Goal: Task Accomplishment & Management: Complete application form

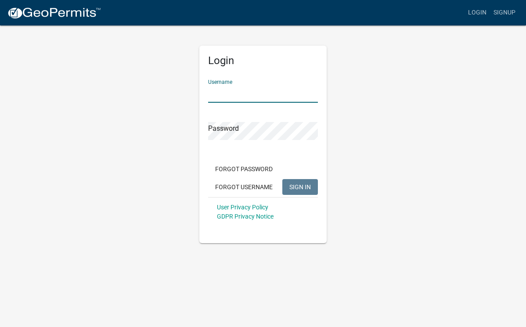
type input "[PERSON_NAME]"
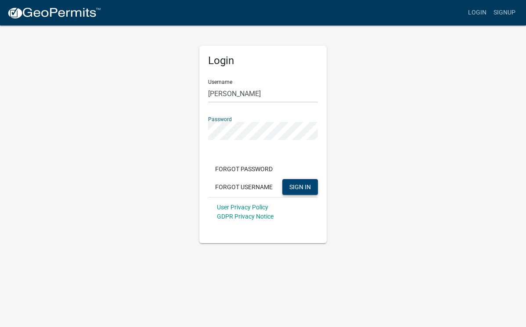
click at [300, 185] on span "SIGN IN" at bounding box center [300, 186] width 22 height 7
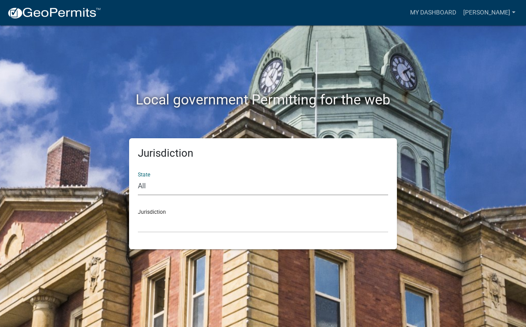
select select "[US_STATE]"
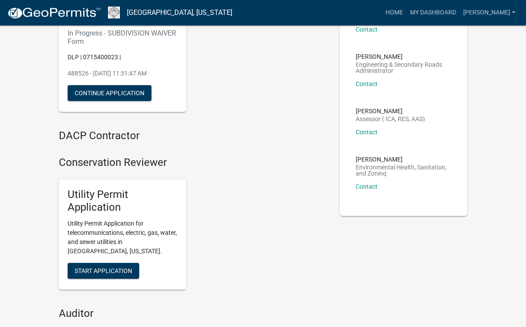
scroll to position [97, 0]
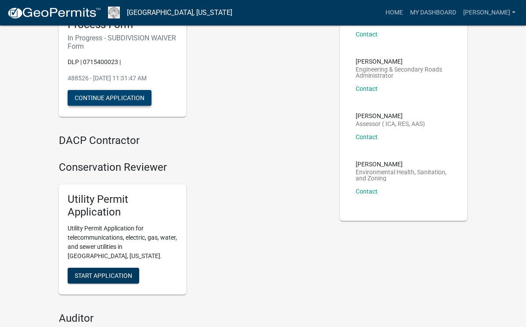
click at [115, 97] on button "Continue Application" at bounding box center [110, 98] width 84 height 16
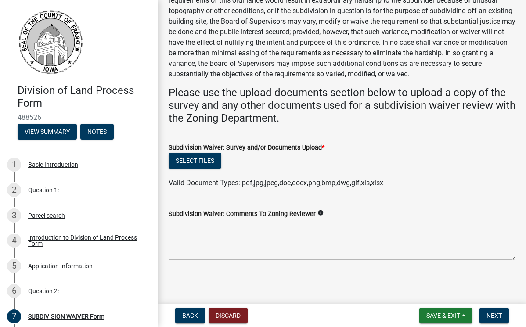
scroll to position [88, 0]
click at [199, 160] on button "Select files" at bounding box center [195, 161] width 53 height 16
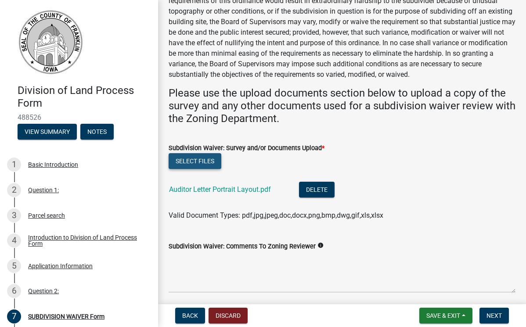
click at [194, 159] on button "Select files" at bounding box center [195, 161] width 53 height 16
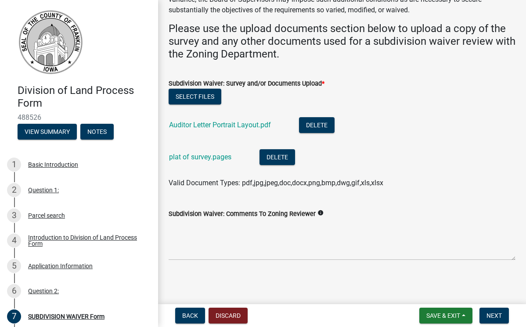
scroll to position [152, 0]
click at [275, 156] on button "Delete" at bounding box center [278, 158] width 36 height 16
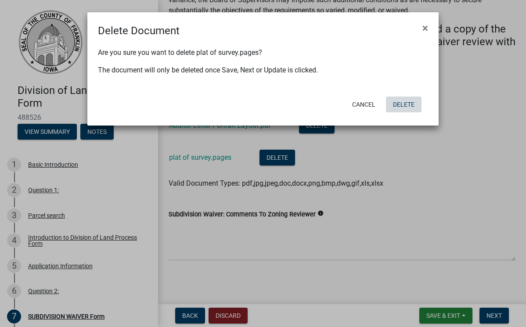
click at [401, 105] on button "Delete" at bounding box center [404, 105] width 36 height 16
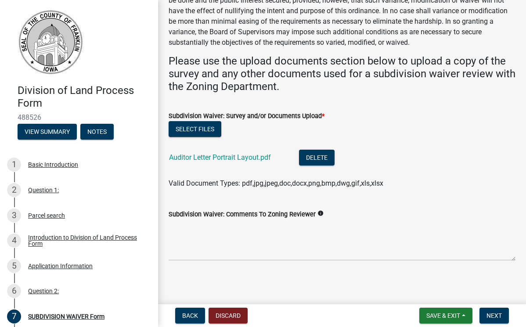
scroll to position [41, 0]
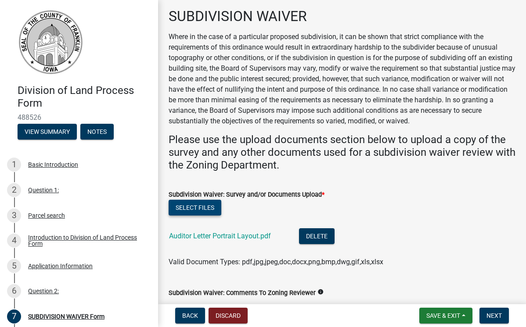
click at [191, 204] on button "Select files" at bounding box center [195, 208] width 53 height 16
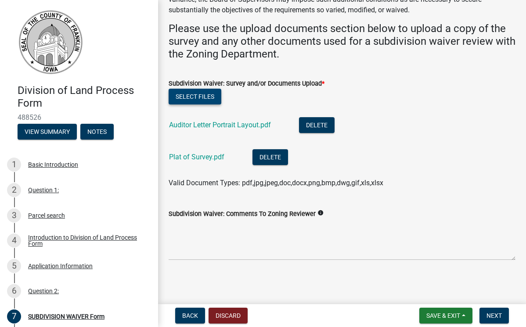
scroll to position [152, 0]
click at [498, 314] on span "Next" at bounding box center [494, 315] width 15 height 7
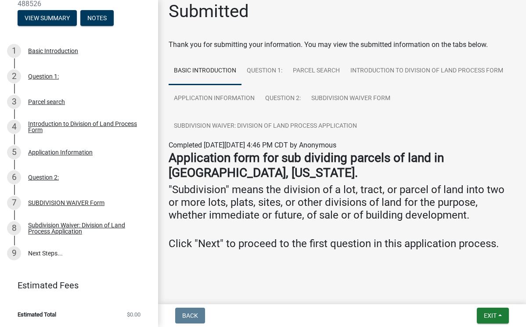
scroll to position [9, 0]
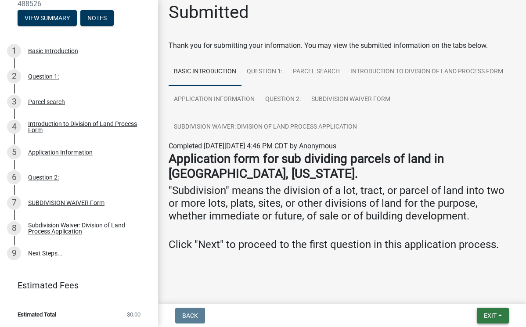
click at [491, 317] on span "Exit" at bounding box center [490, 315] width 13 height 7
click at [41, 255] on link "9 Next Steps..." at bounding box center [79, 253] width 158 height 25
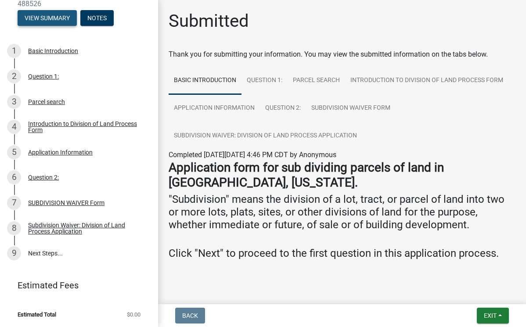
click at [47, 17] on button "View Summary" at bounding box center [47, 18] width 59 height 16
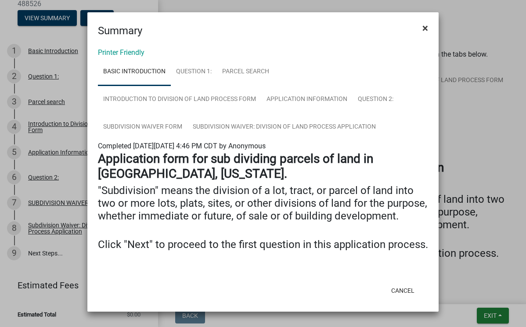
click at [424, 28] on span "×" at bounding box center [425, 28] width 6 height 12
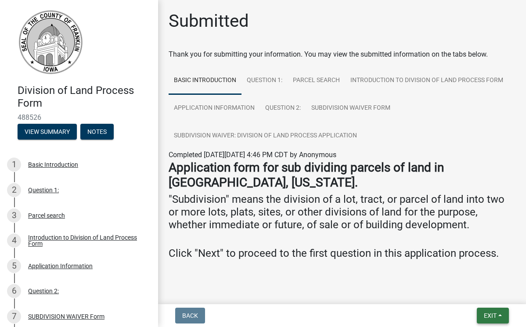
click at [488, 315] on span "Exit" at bounding box center [490, 315] width 13 height 7
click at [214, 79] on link "Basic Introduction" at bounding box center [205, 81] width 73 height 28
click at [263, 83] on link "Question 1:" at bounding box center [265, 81] width 46 height 28
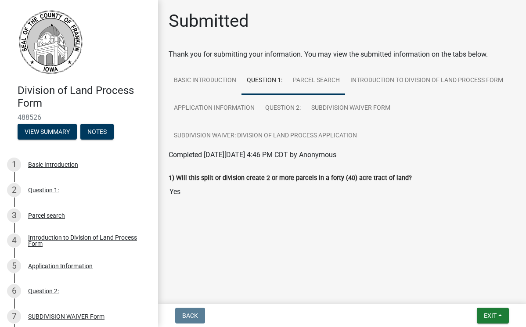
click at [317, 77] on link "Parcel search" at bounding box center [317, 81] width 58 height 28
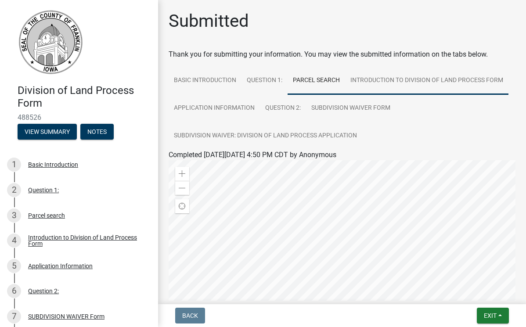
click at [384, 81] on link "Introduction to Division of Land Process Form" at bounding box center [426, 81] width 163 height 28
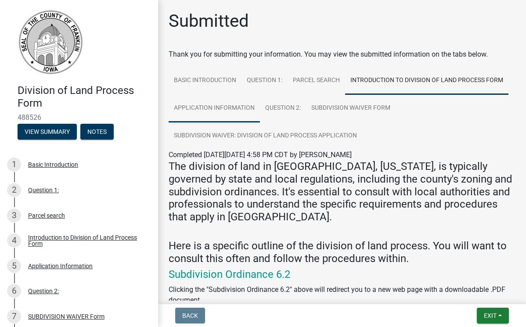
click at [216, 107] on link "Application Information" at bounding box center [214, 108] width 91 height 28
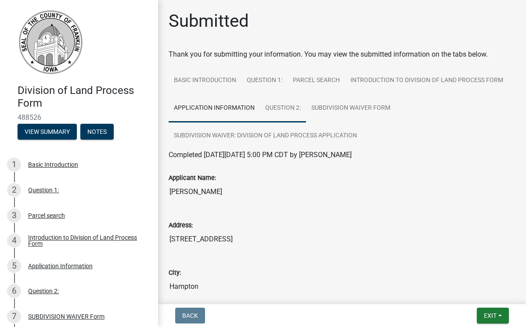
click at [284, 108] on link "Question 2:" at bounding box center [283, 108] width 46 height 28
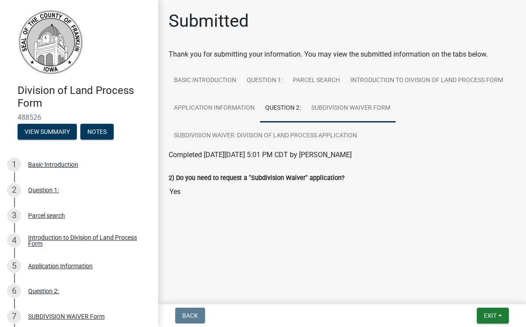
click at [342, 106] on link "SUBDIVISION WAIVER Form" at bounding box center [351, 108] width 90 height 28
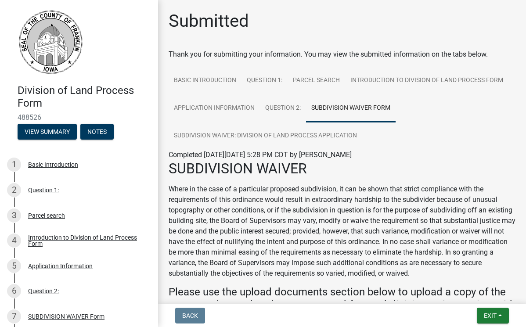
click at [62, 25] on img at bounding box center [51, 42] width 66 height 66
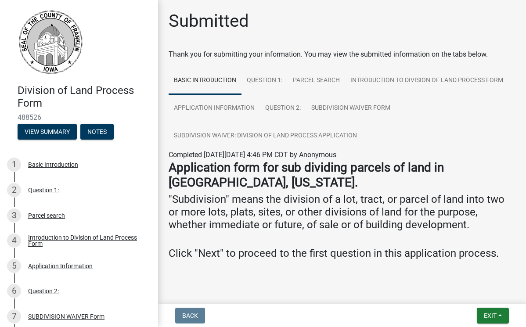
click at [351, 26] on div "Submitted" at bounding box center [342, 25] width 347 height 28
